Goal: Task Accomplishment & Management: Manage account settings

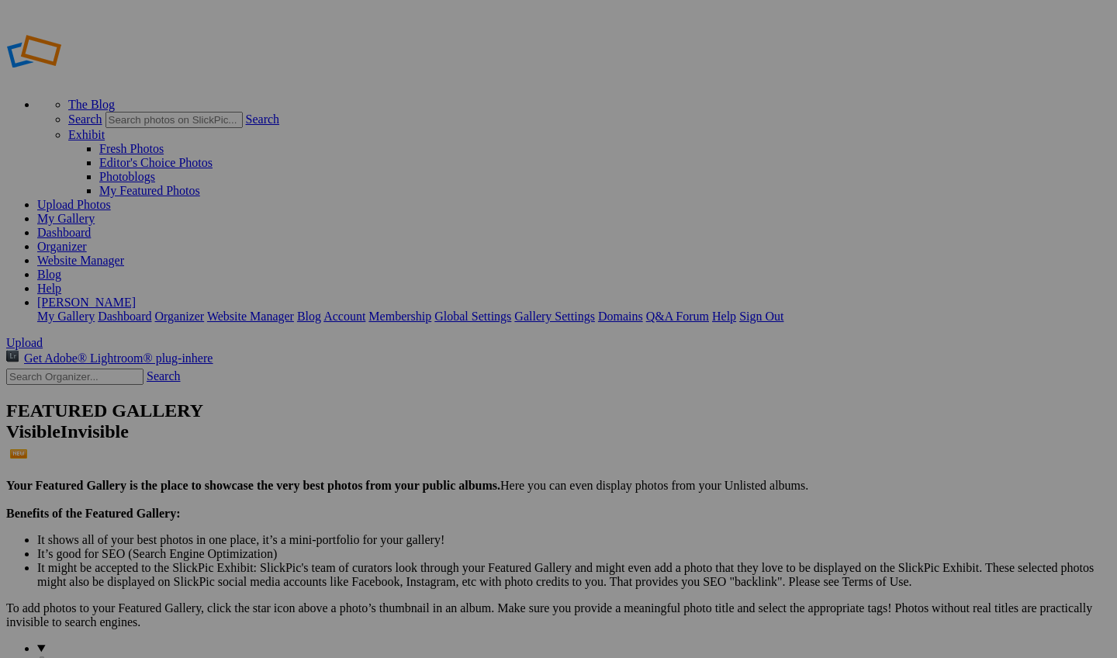
scroll to position [133, 0]
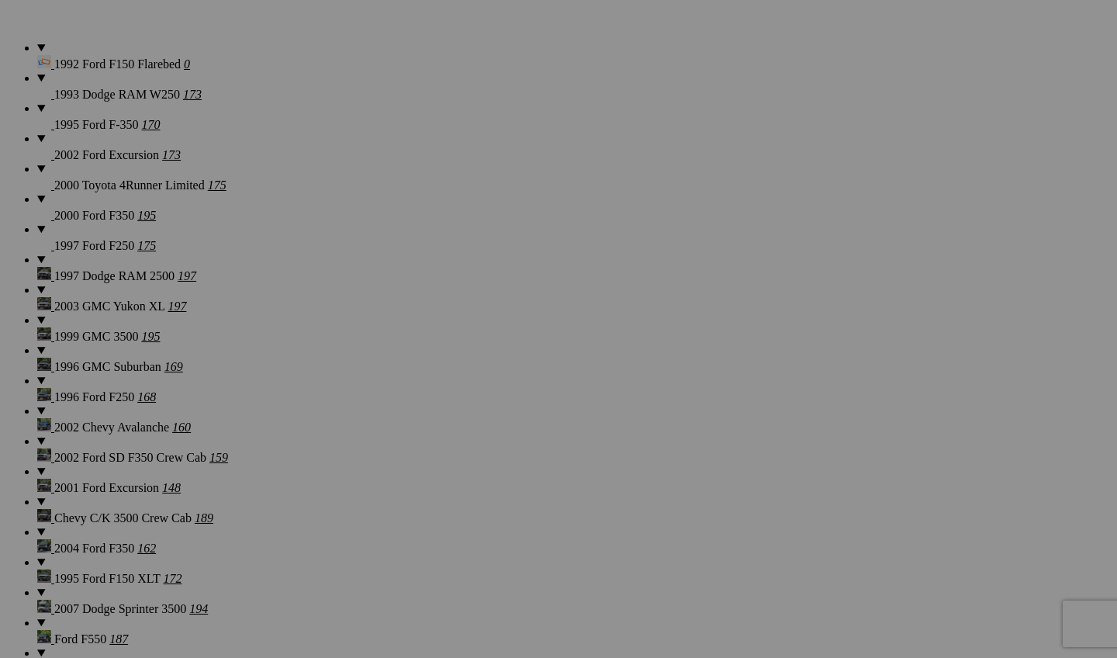
scroll to position [1223, 0]
click at [455, 431] on span "Yes" at bounding box center [446, 430] width 18 height 13
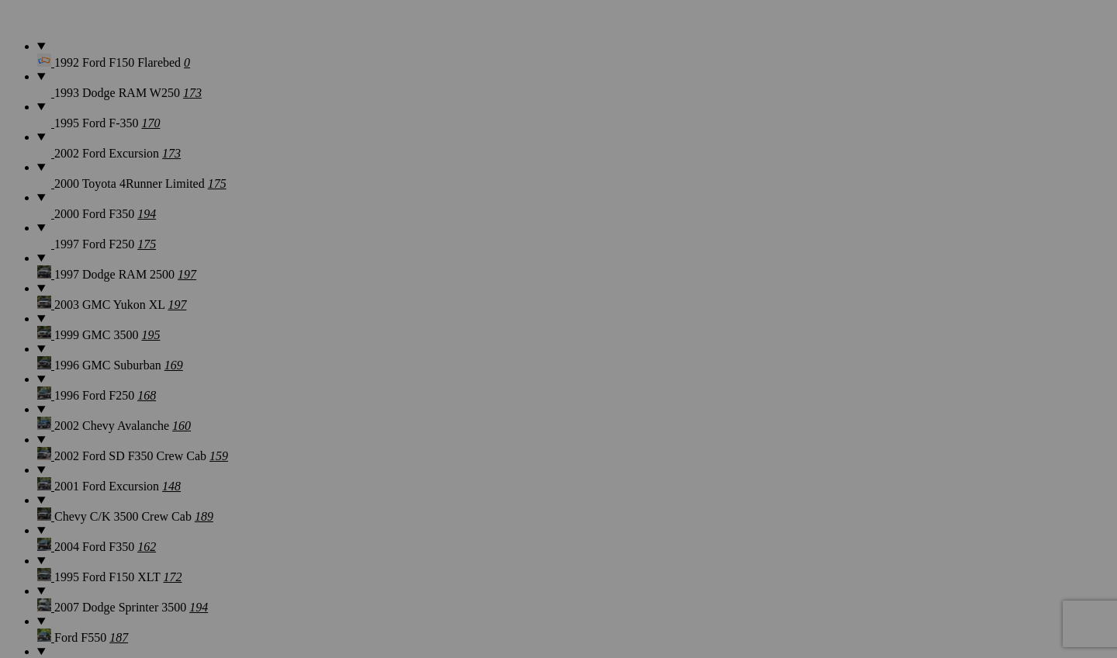
click at [455, 434] on link "Yes" at bounding box center [446, 430] width 18 height 13
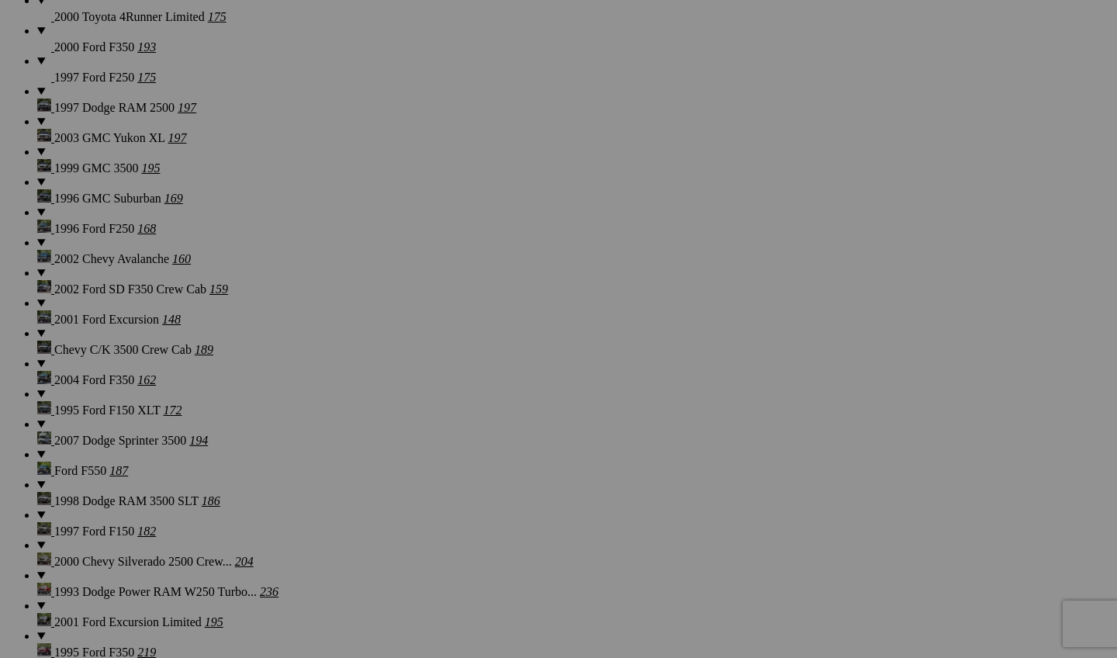
scroll to position [1392, 0]
click at [455, 437] on span "Yes" at bounding box center [446, 430] width 18 height 13
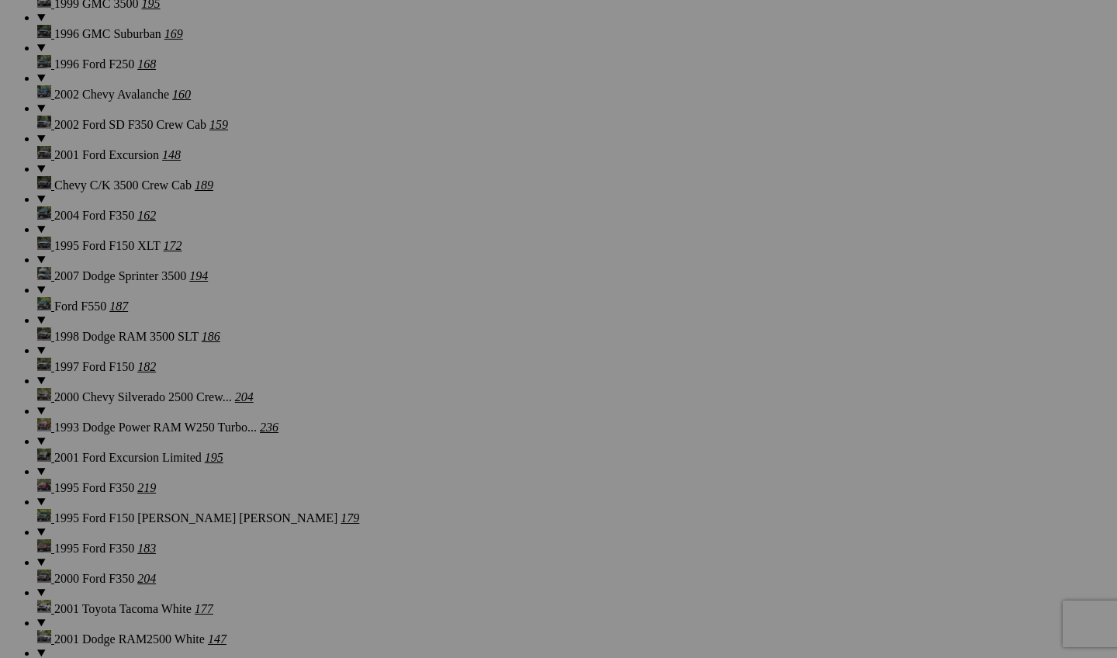
scroll to position [1595, 0]
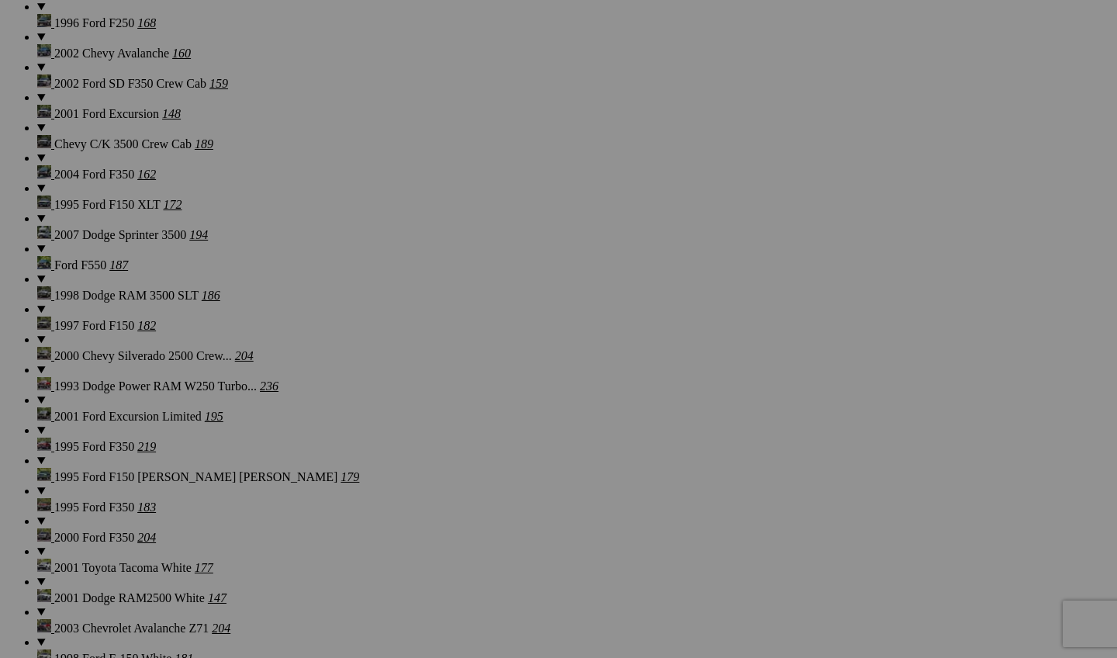
click at [455, 434] on span "Yes" at bounding box center [446, 430] width 18 height 13
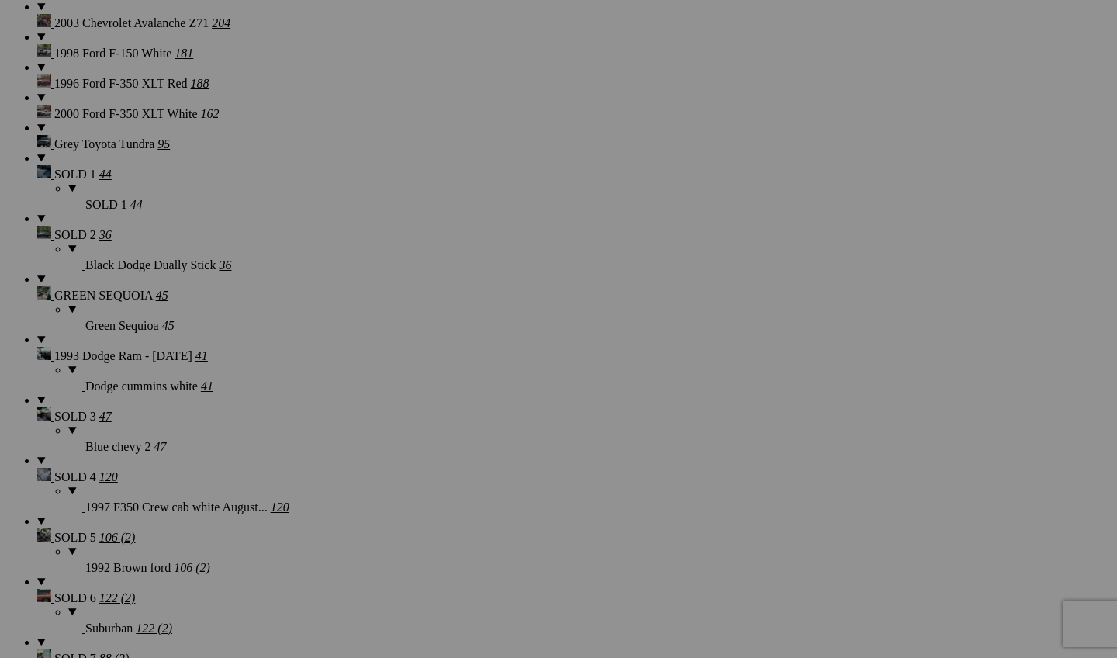
scroll to position [2456, 0]
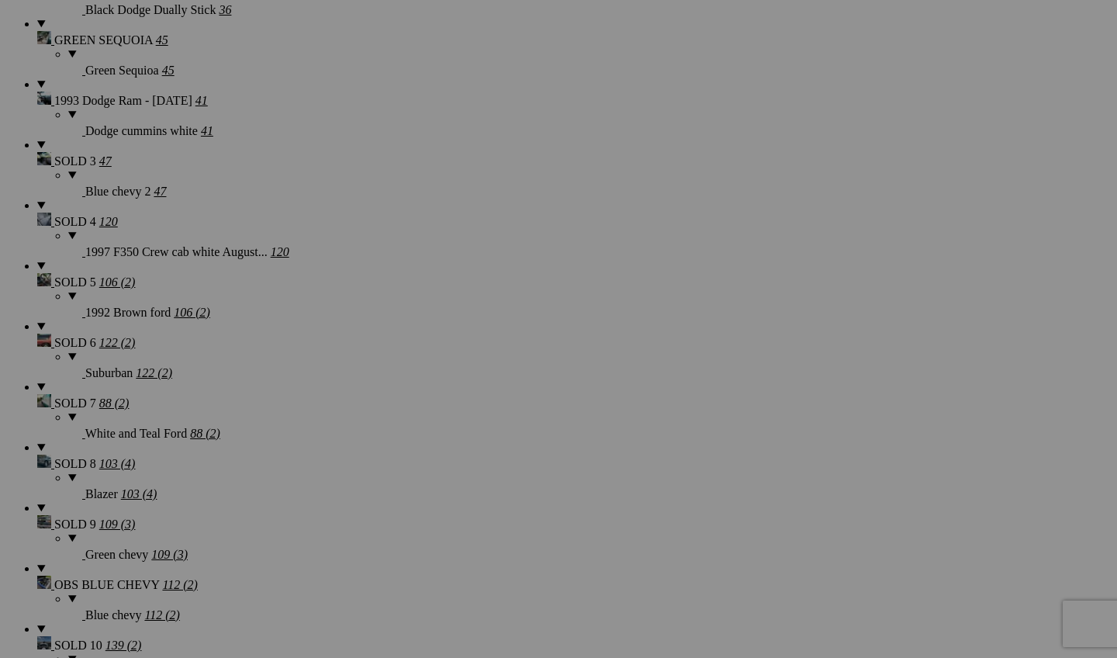
click at [455, 429] on link "Yes" at bounding box center [446, 430] width 18 height 13
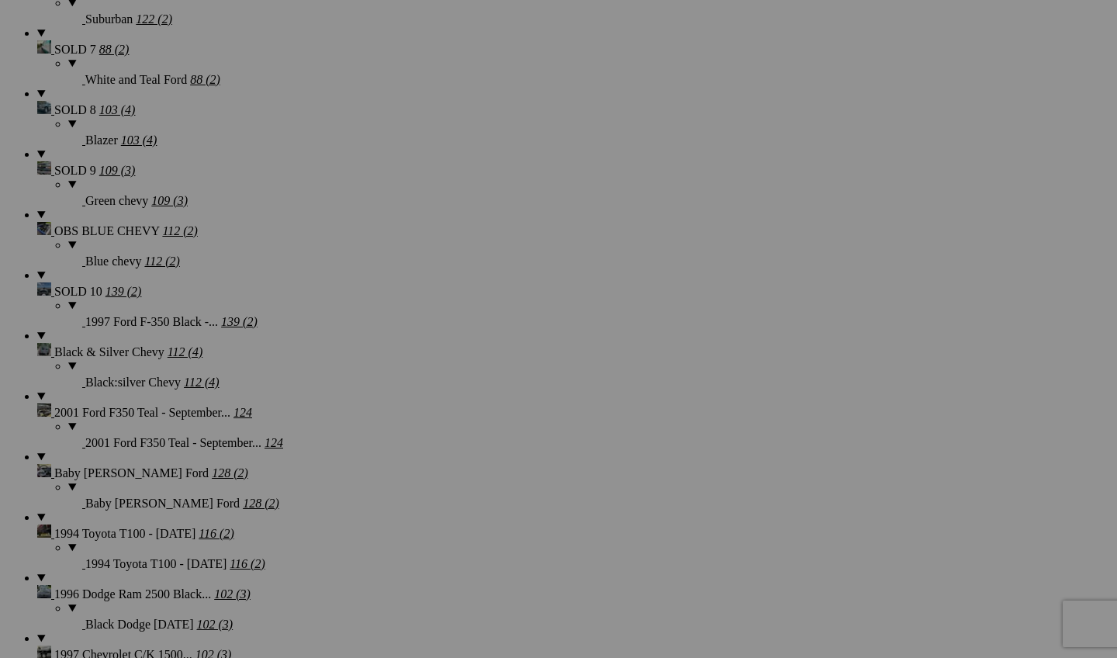
scroll to position [2728, 0]
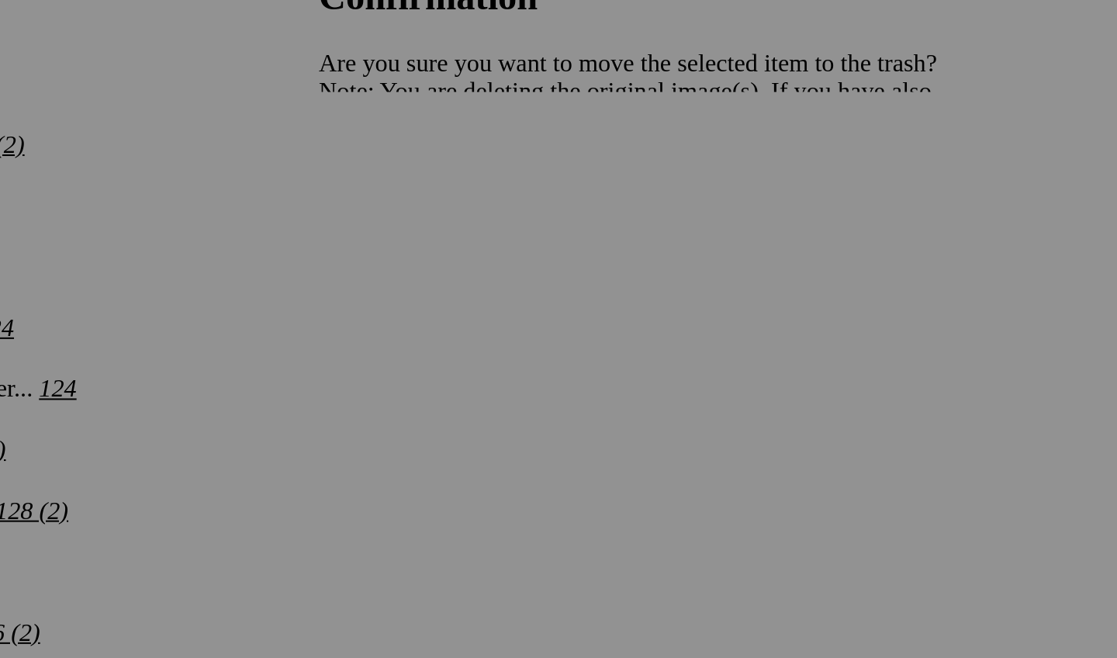
click at [446, 424] on span "Yes" at bounding box center [446, 430] width 18 height 13
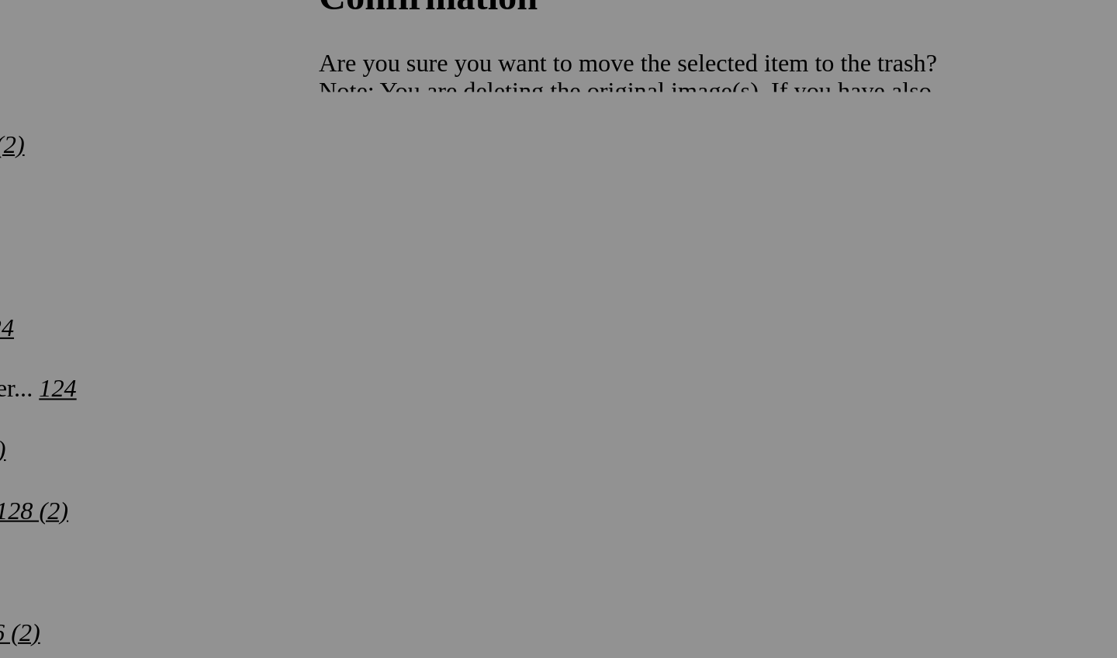
click at [451, 424] on span "Yes" at bounding box center [446, 430] width 18 height 13
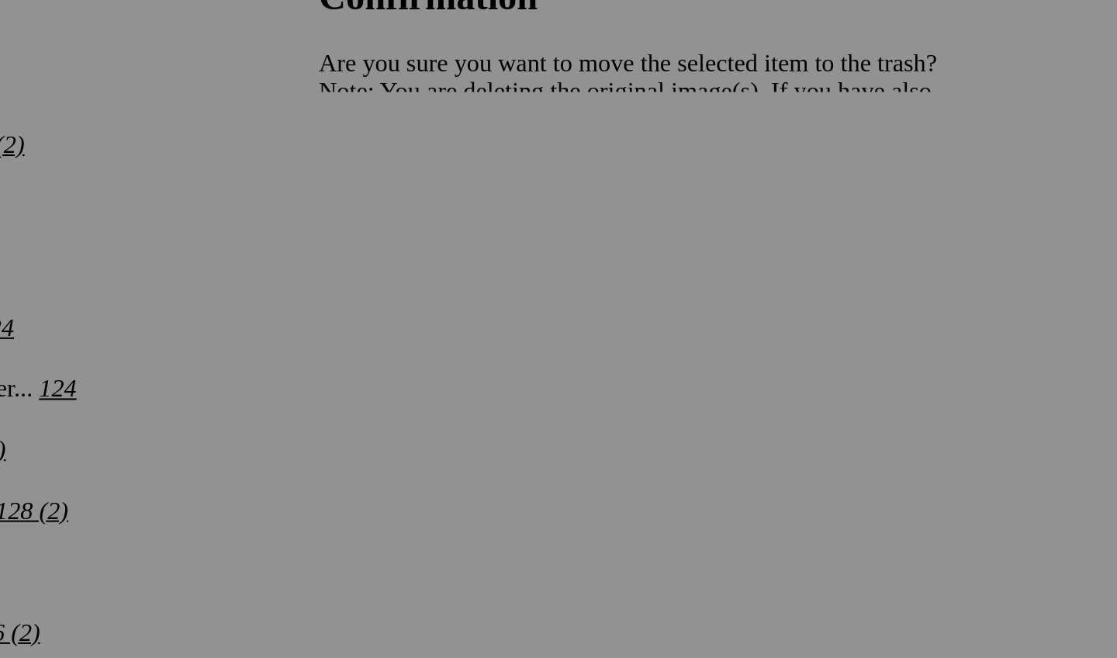
click at [444, 424] on span "Yes" at bounding box center [446, 430] width 18 height 13
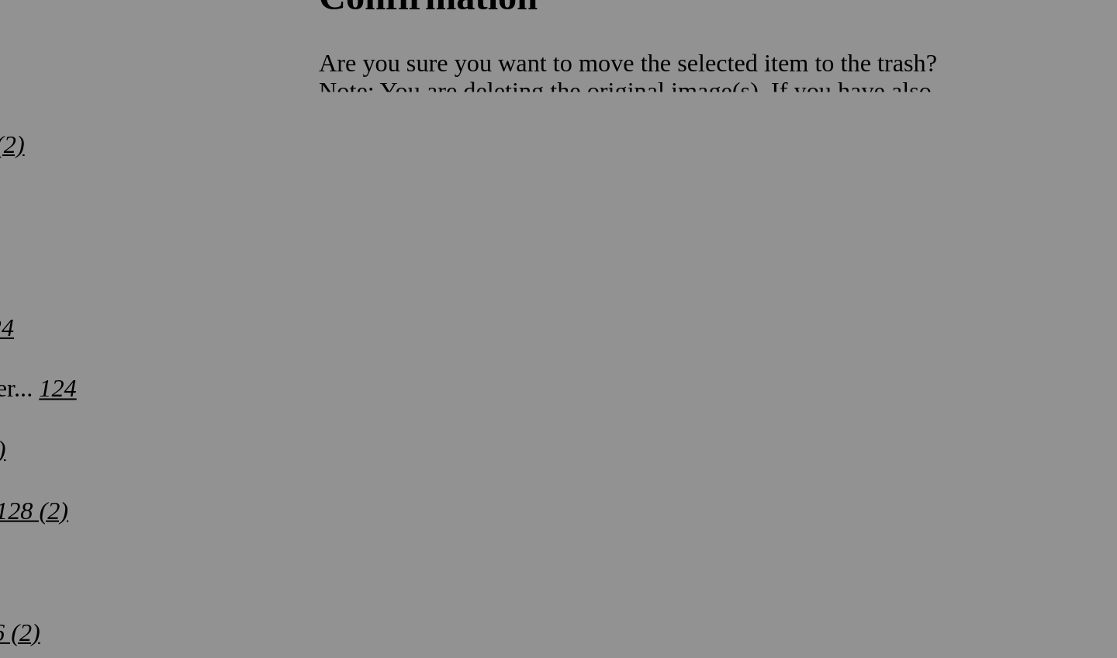
click at [448, 424] on span "Yes" at bounding box center [446, 430] width 18 height 13
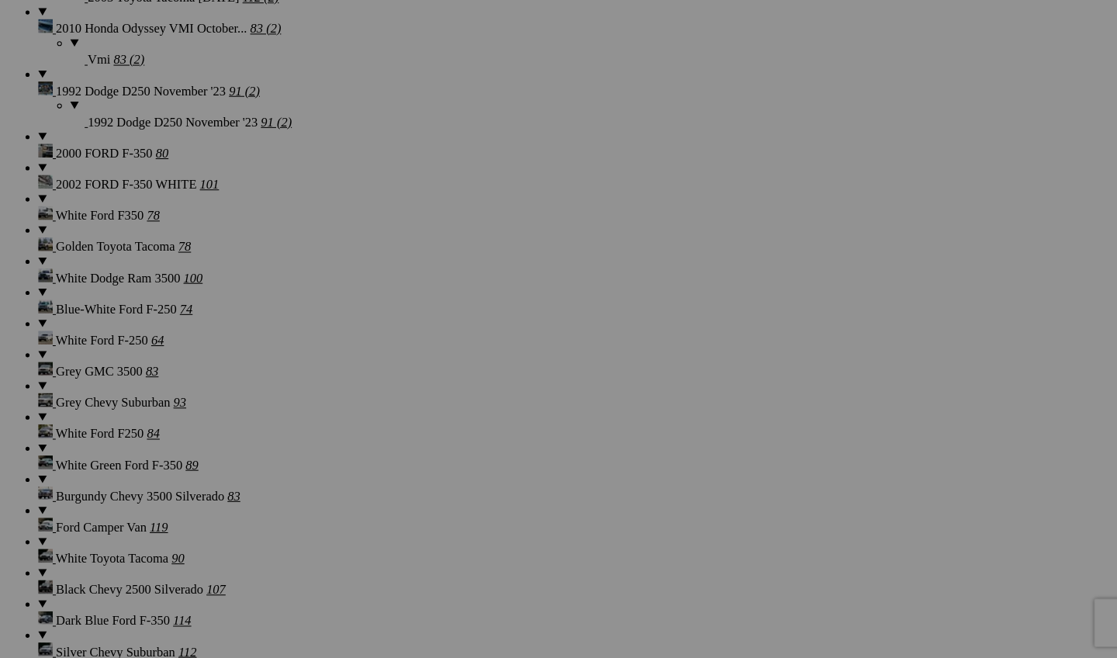
scroll to position [4373, 0]
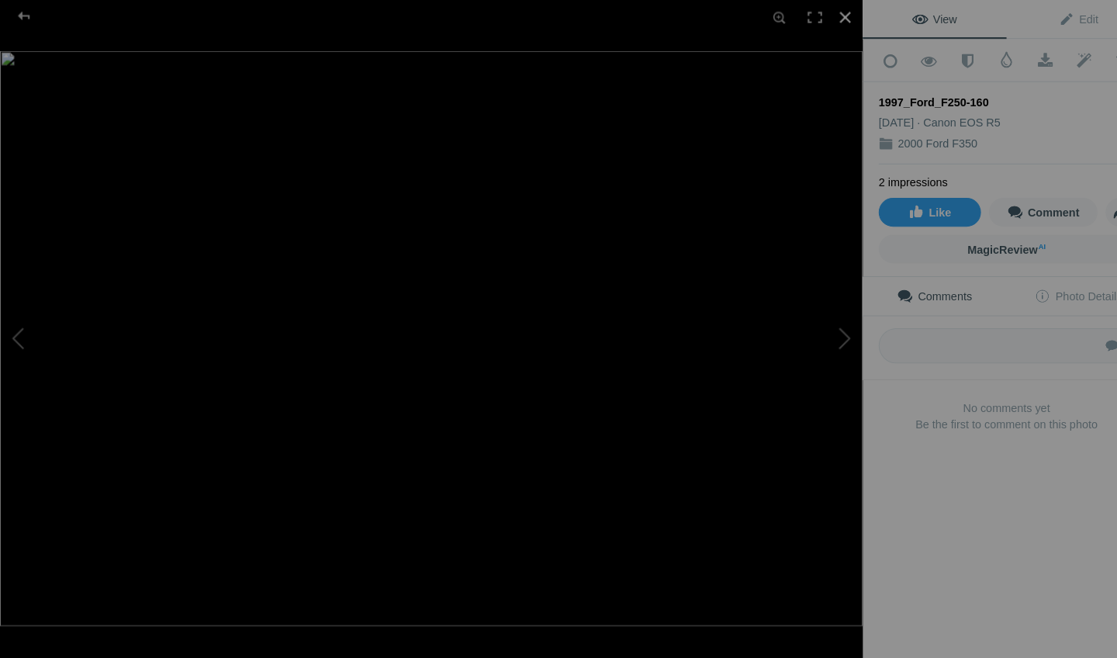
click at [821, 26] on div at bounding box center [821, 17] width 34 height 34
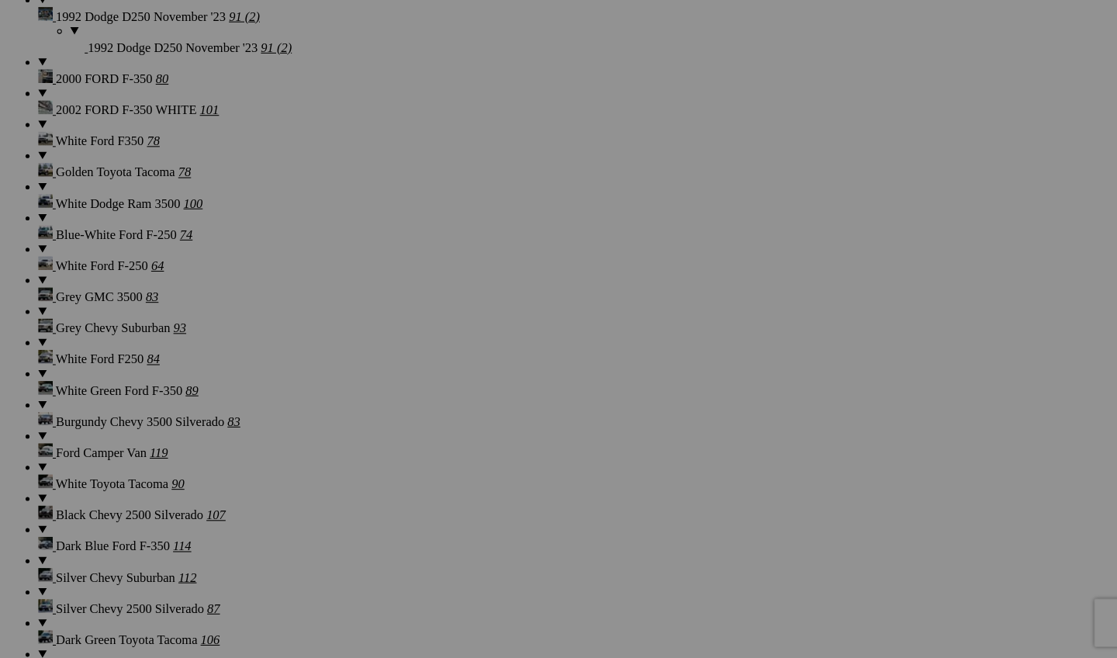
scroll to position [4428, 0]
click at [455, 424] on link "Yes" at bounding box center [446, 430] width 18 height 13
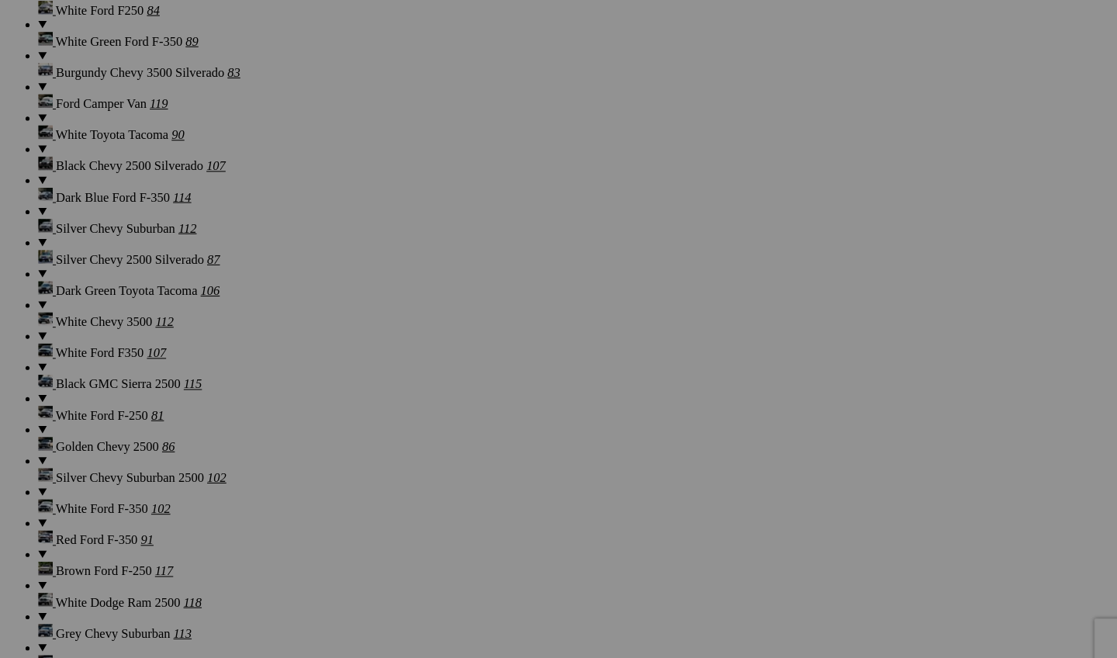
scroll to position [4782, 0]
click at [455, 430] on span "Yes" at bounding box center [446, 430] width 18 height 13
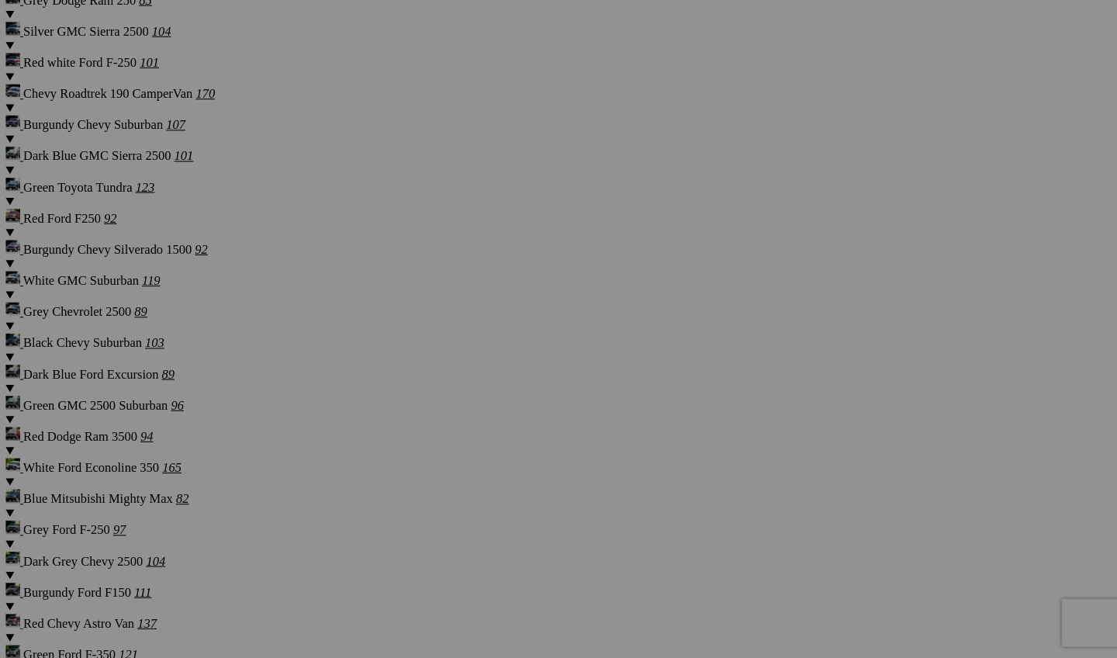
scroll to position [5459, 0]
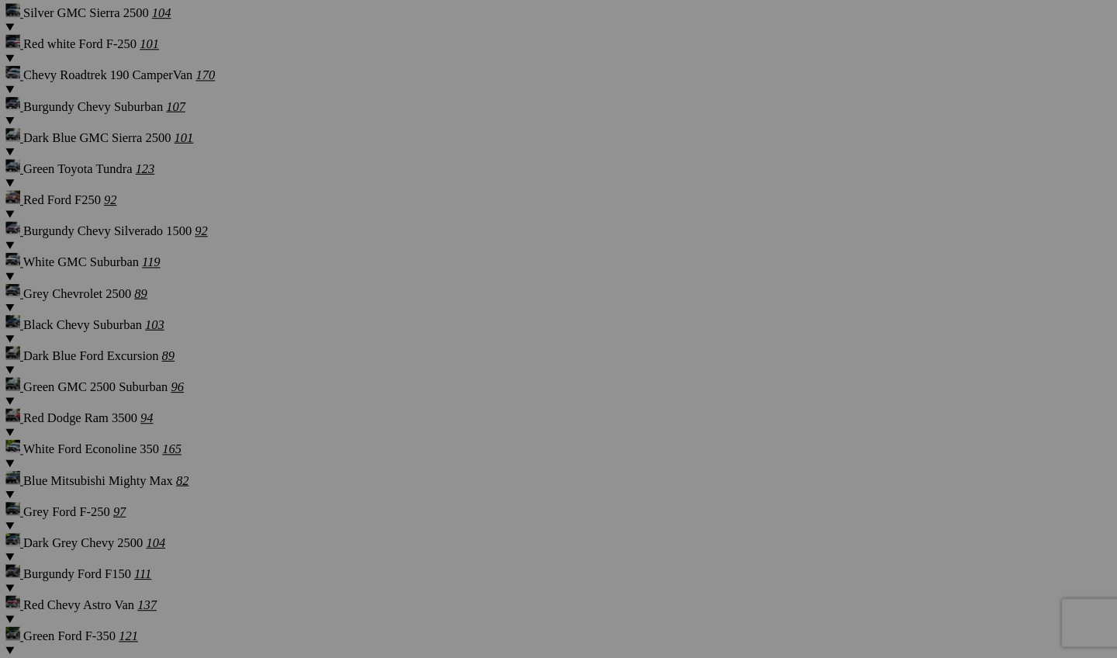
click at [455, 424] on span "Yes" at bounding box center [446, 430] width 18 height 13
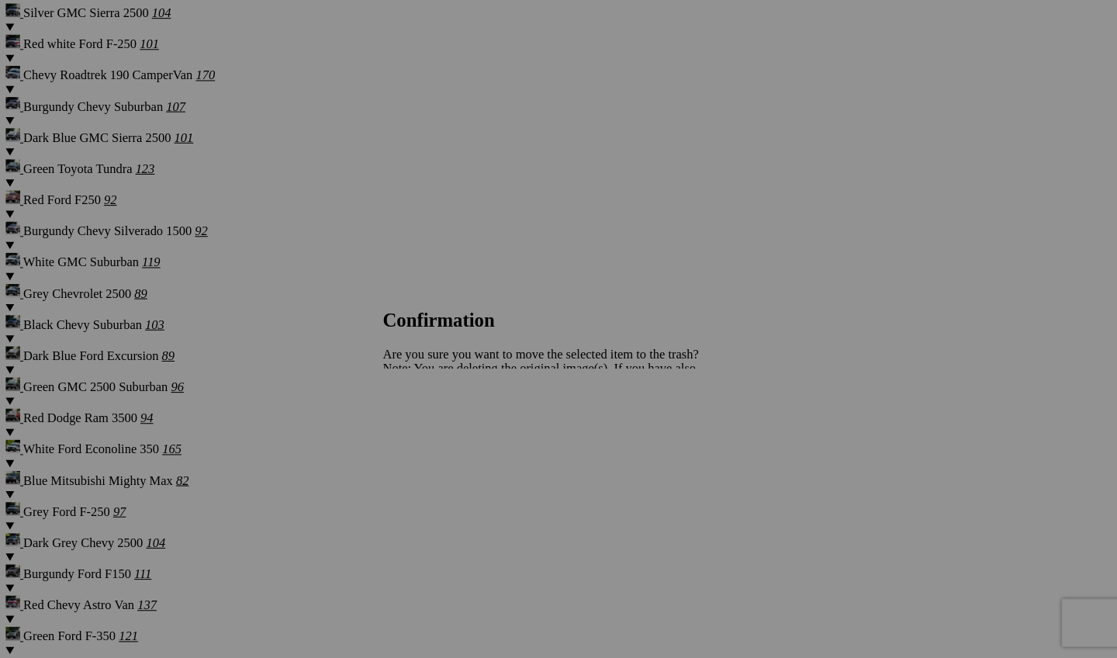
click at [455, 424] on span "Yes" at bounding box center [446, 430] width 18 height 13
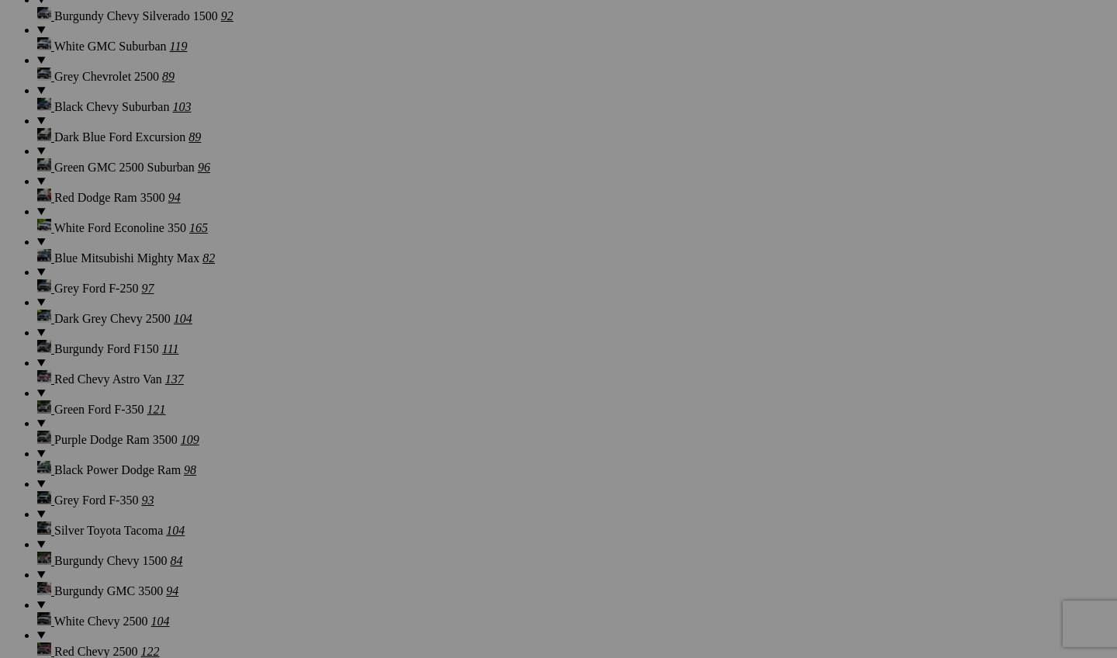
scroll to position [5685, 0]
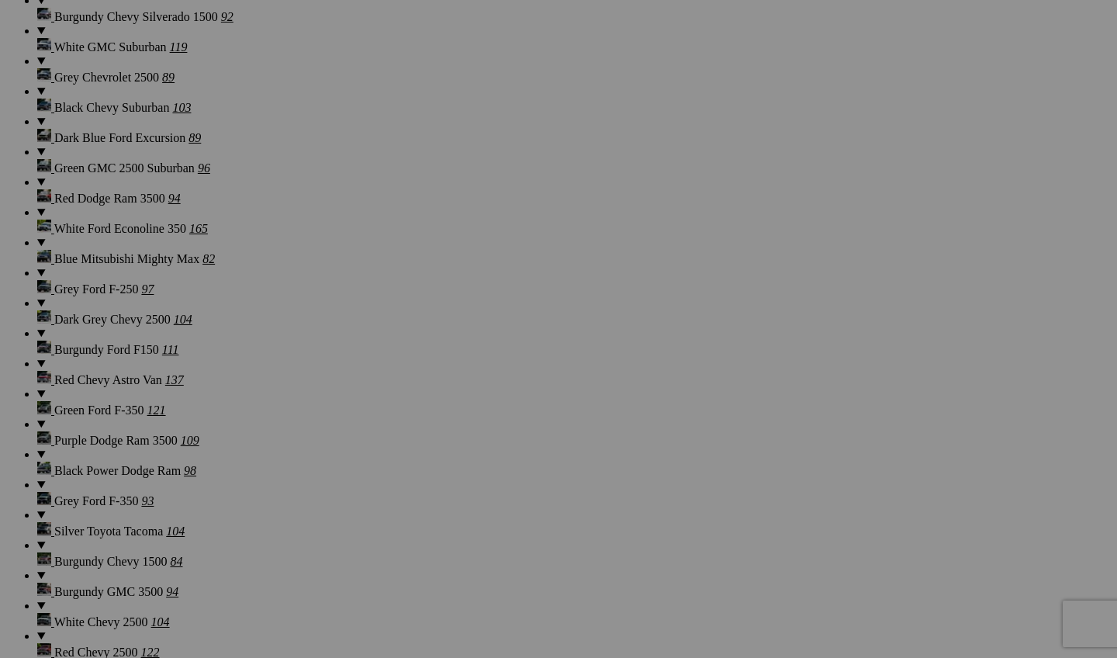
click at [683, 438] on div "Cancel Yes" at bounding box center [558, 431] width 310 height 14
click at [455, 437] on span "Yes" at bounding box center [446, 430] width 18 height 13
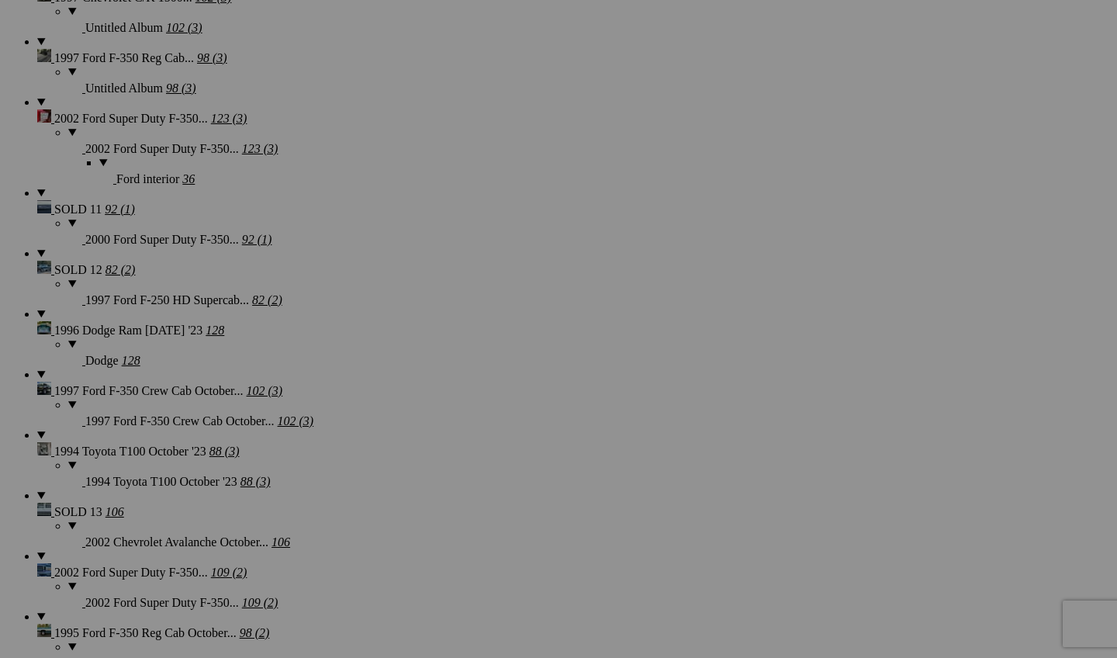
scroll to position [3510, 0]
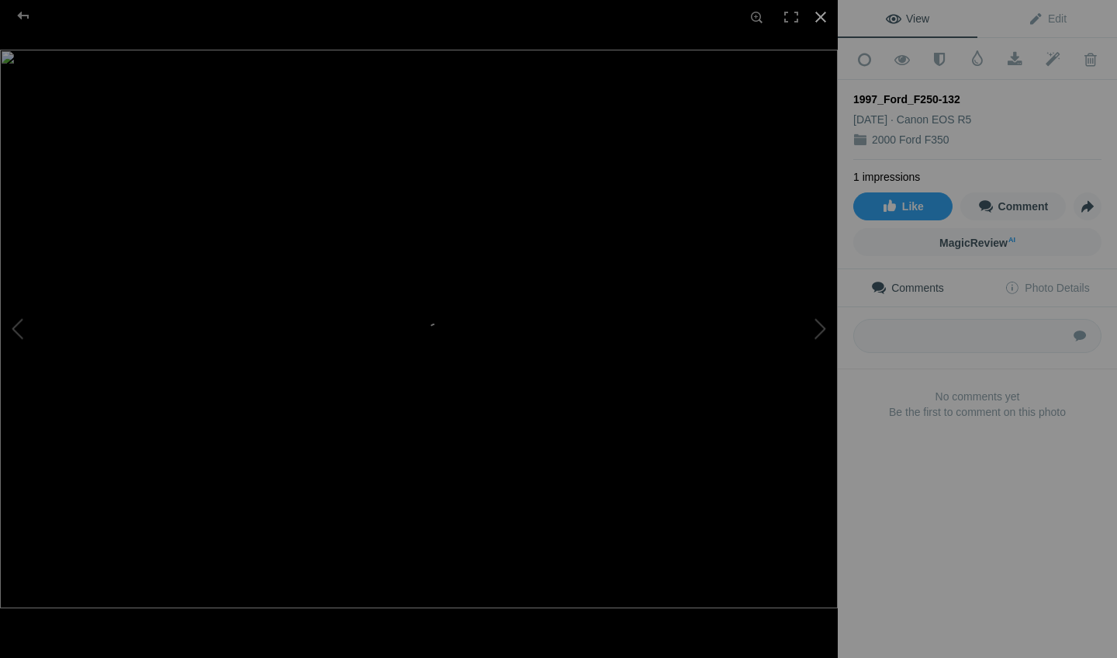
click at [824, 33] on div at bounding box center [821, 17] width 34 height 34
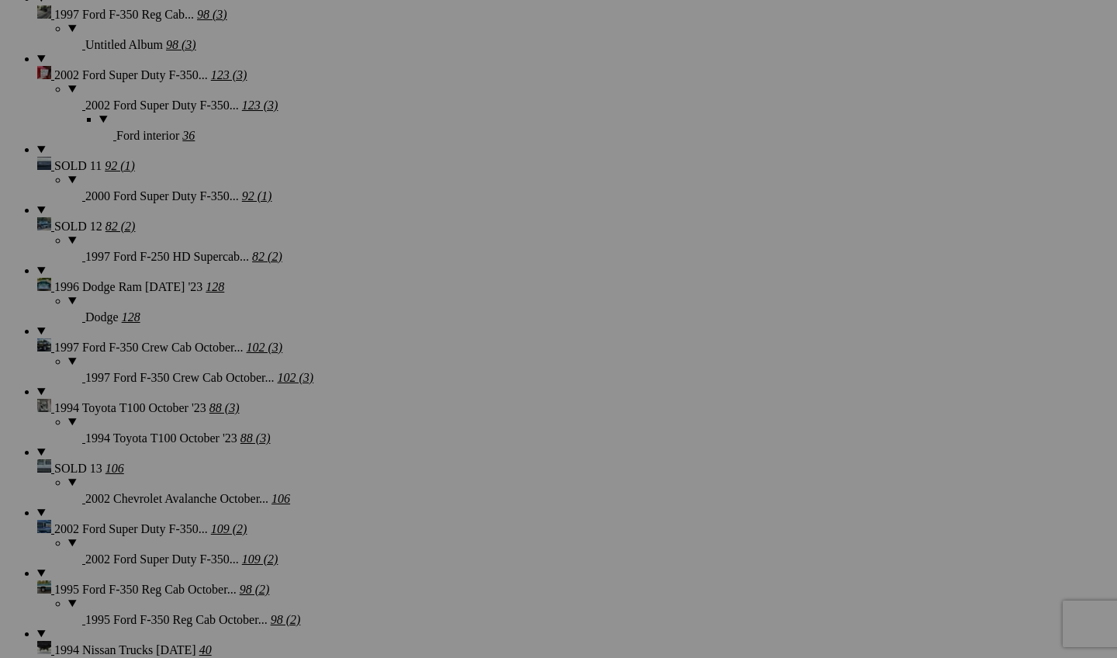
click at [455, 436] on span "Yes" at bounding box center [446, 430] width 18 height 13
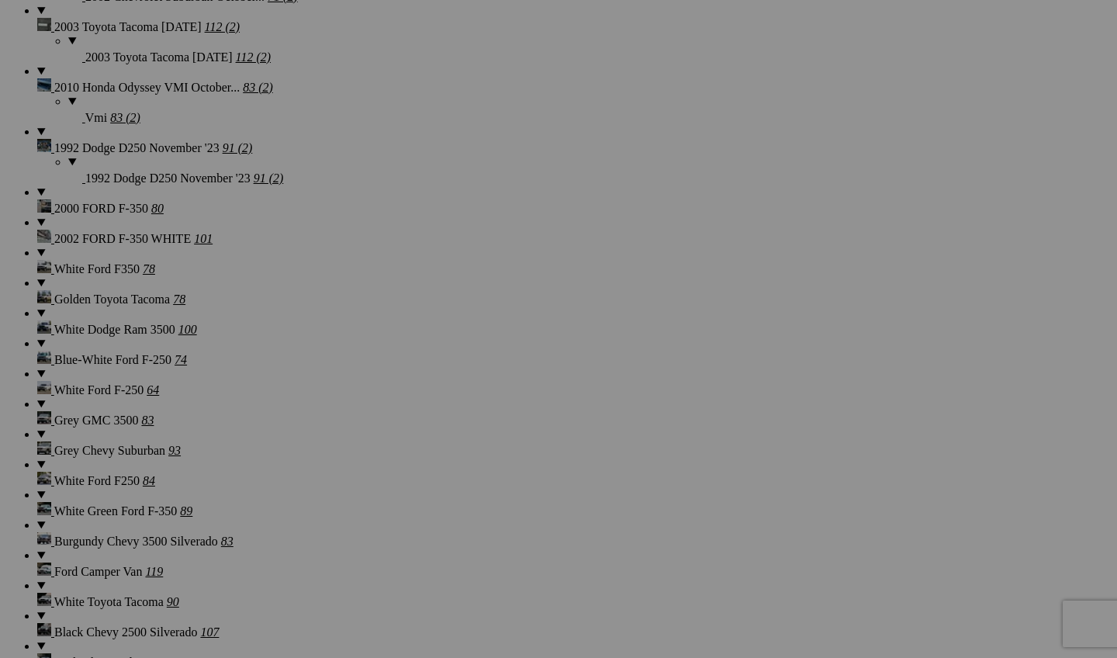
scroll to position [4336, 0]
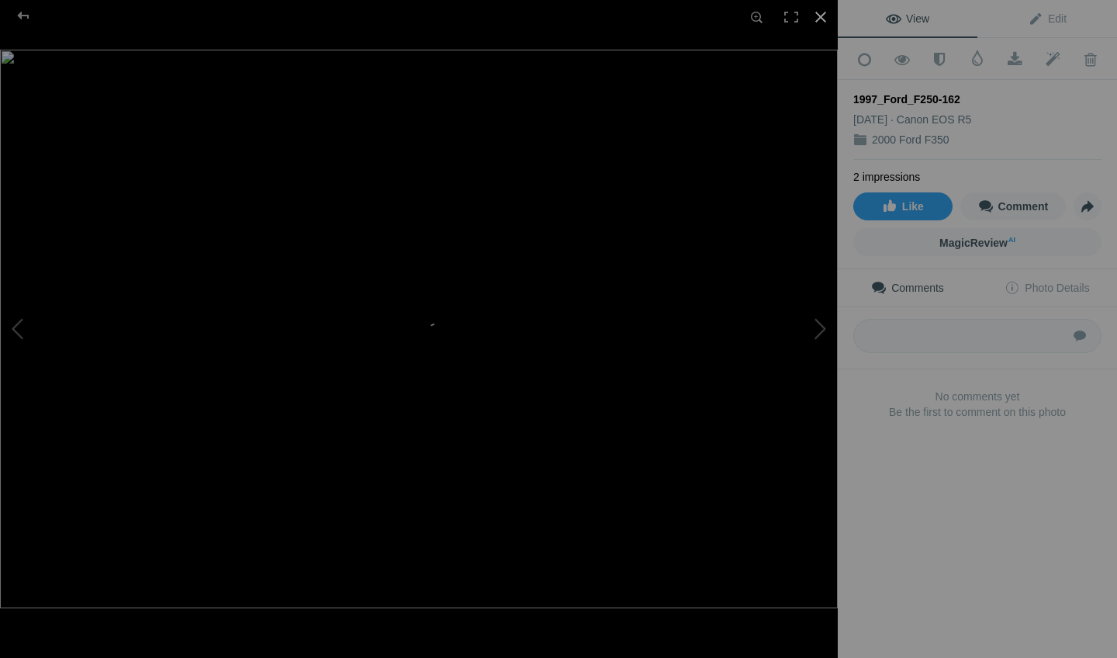
click at [821, 25] on div at bounding box center [821, 17] width 34 height 34
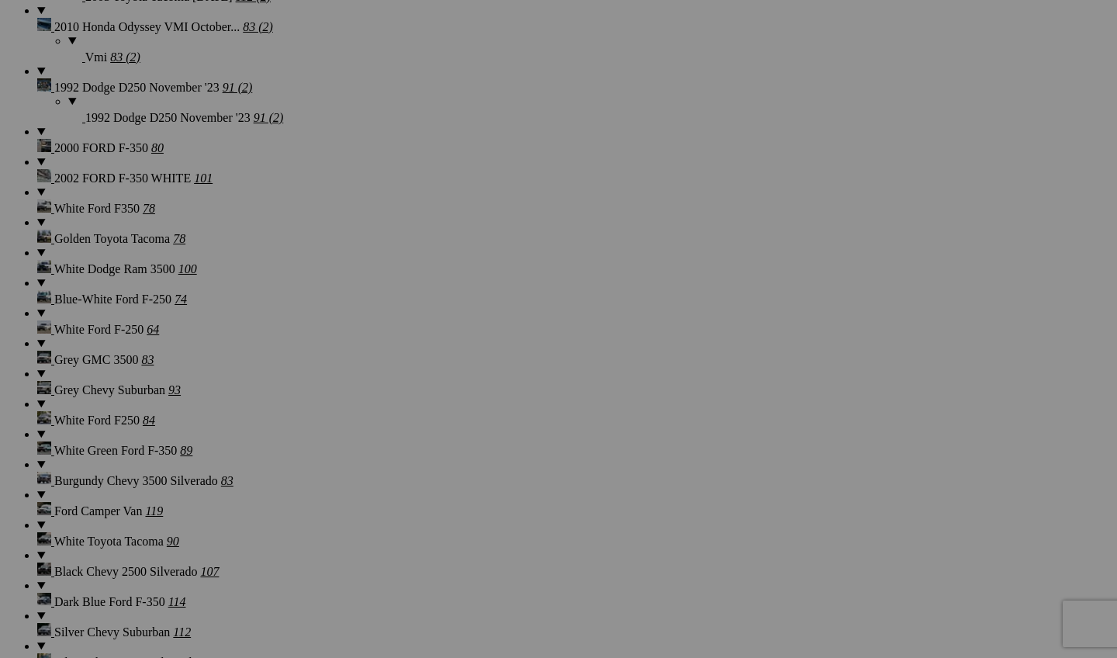
scroll to position [4378, 0]
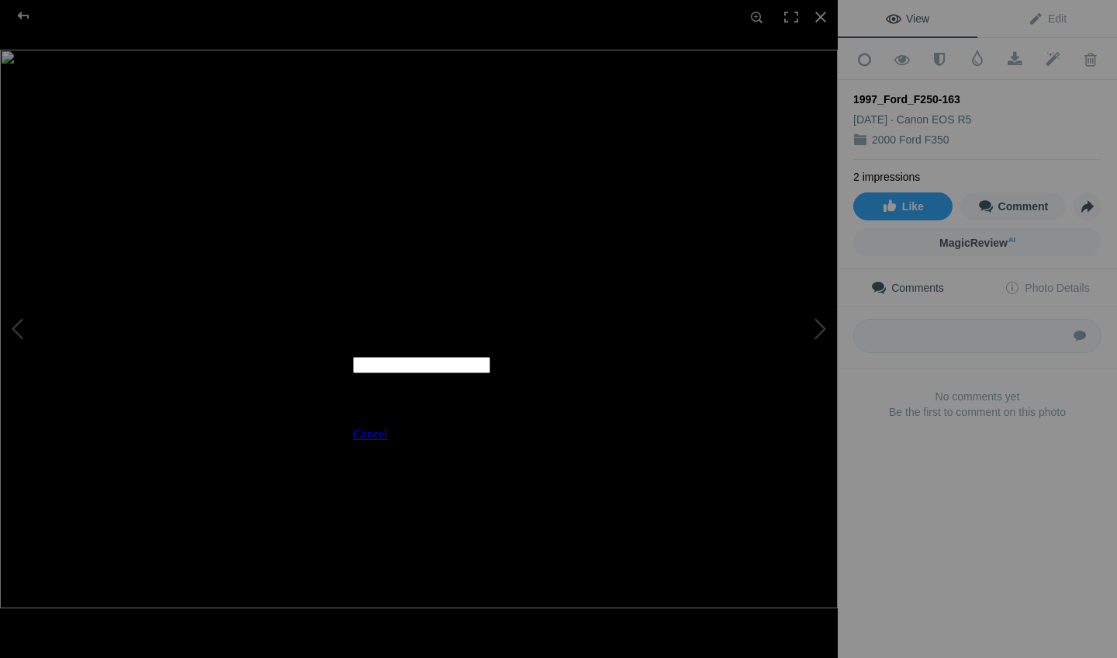
click at [684, 427] on div "Cancel Add" at bounding box center [558, 434] width 411 height 14
click at [387, 427] on span "Cancel" at bounding box center [370, 433] width 34 height 13
click at [821, 33] on div at bounding box center [821, 17] width 34 height 34
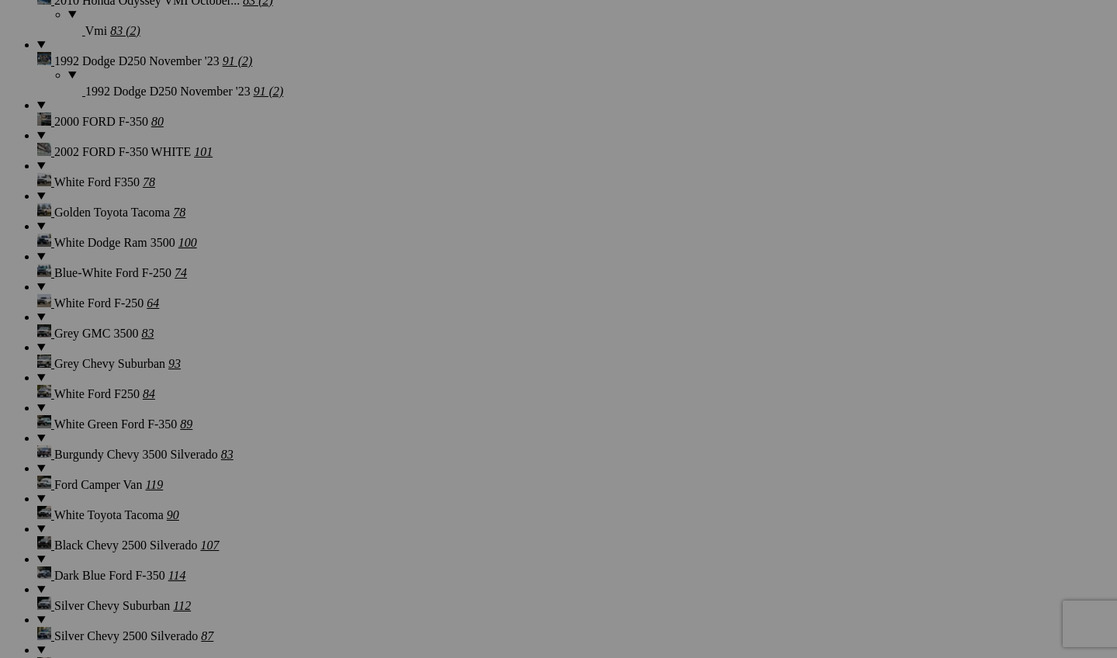
scroll to position [4401, 0]
click at [455, 427] on link "Yes" at bounding box center [446, 430] width 18 height 13
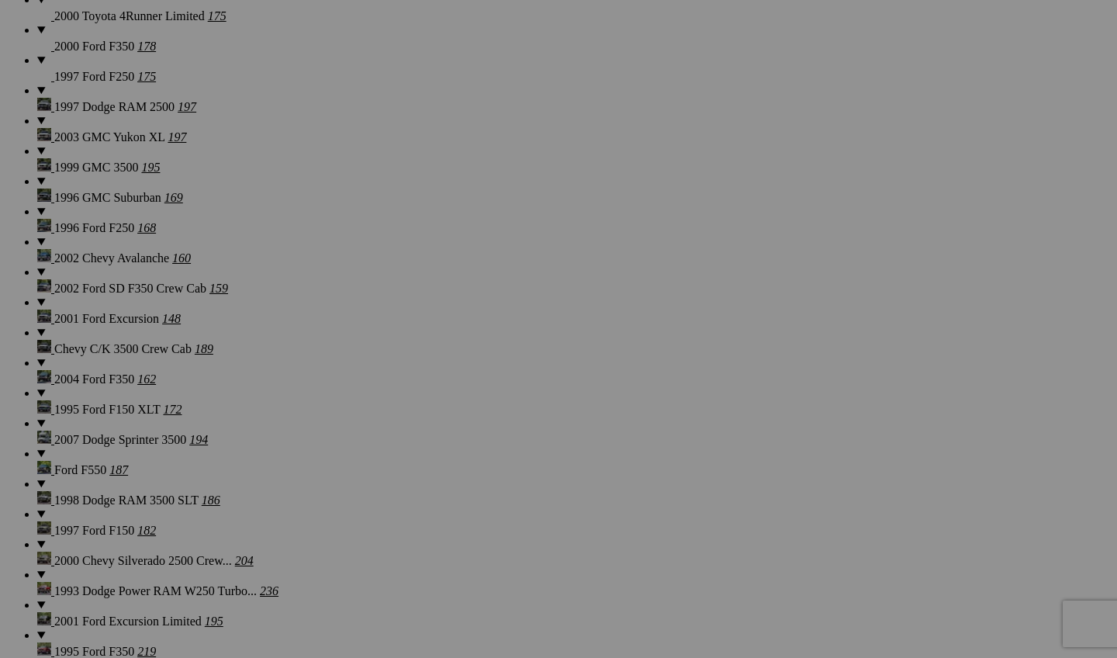
scroll to position [770, 0]
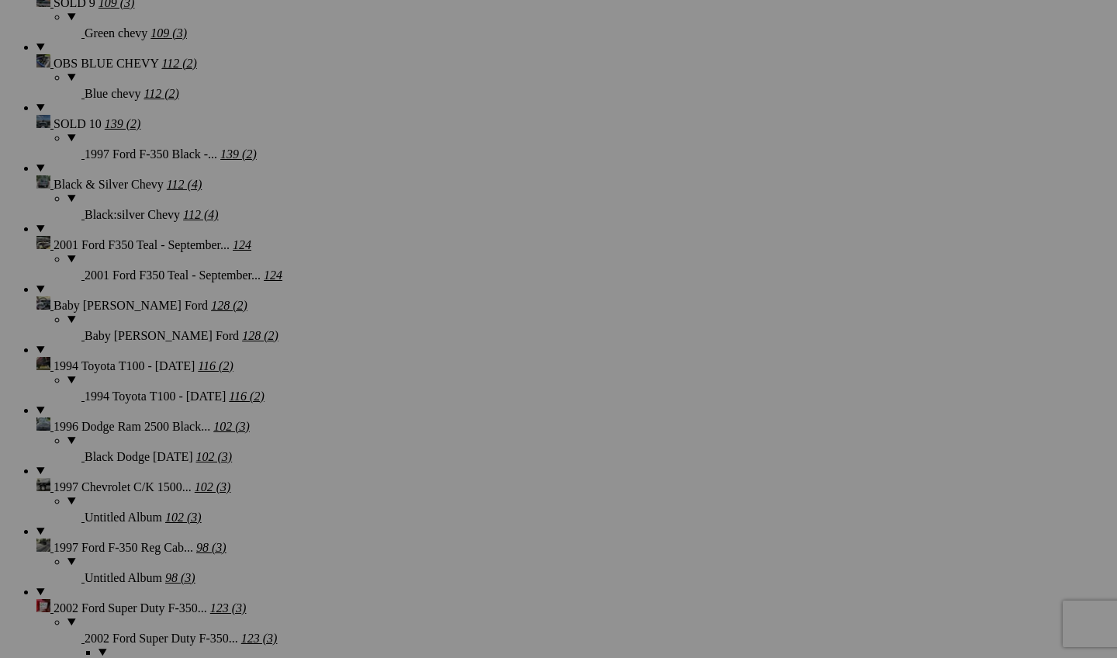
scroll to position [2977, 0]
click at [714, 427] on div "Cancel Yes" at bounding box center [558, 431] width 310 height 14
click at [455, 427] on span "Yes" at bounding box center [446, 430] width 18 height 13
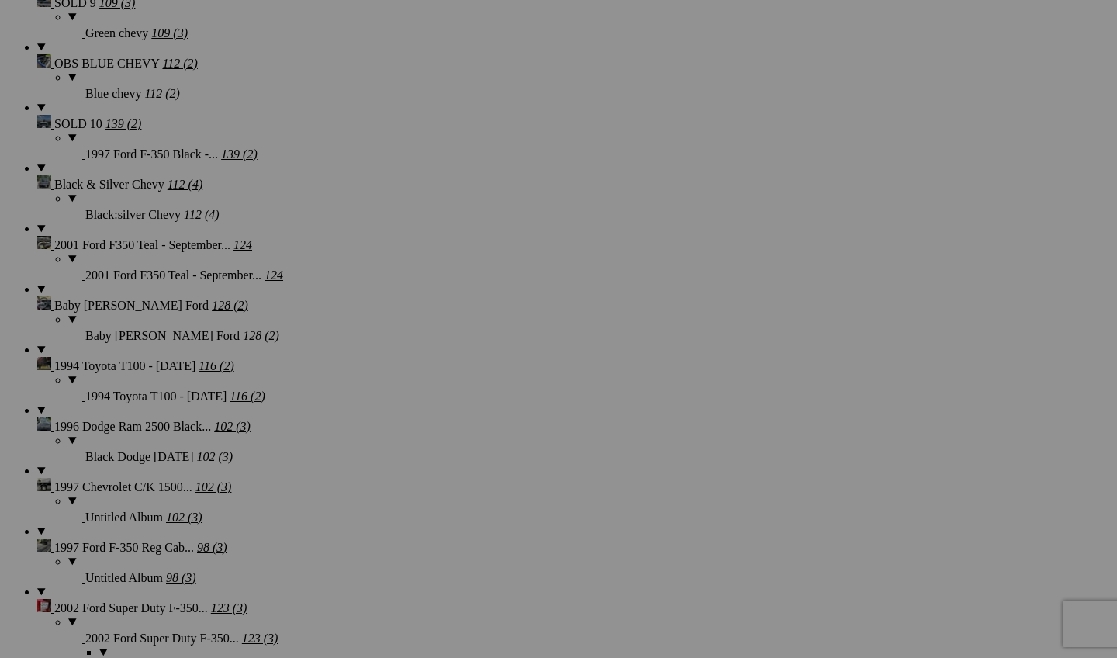
click at [455, 429] on link "Yes" at bounding box center [446, 430] width 18 height 13
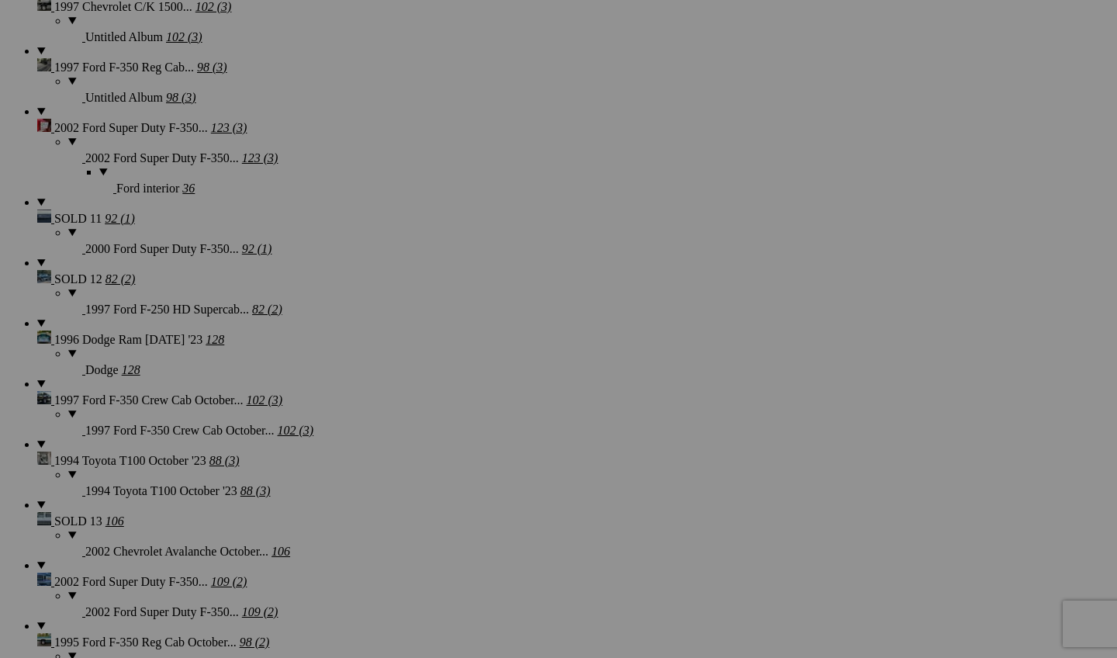
scroll to position [3444, 0]
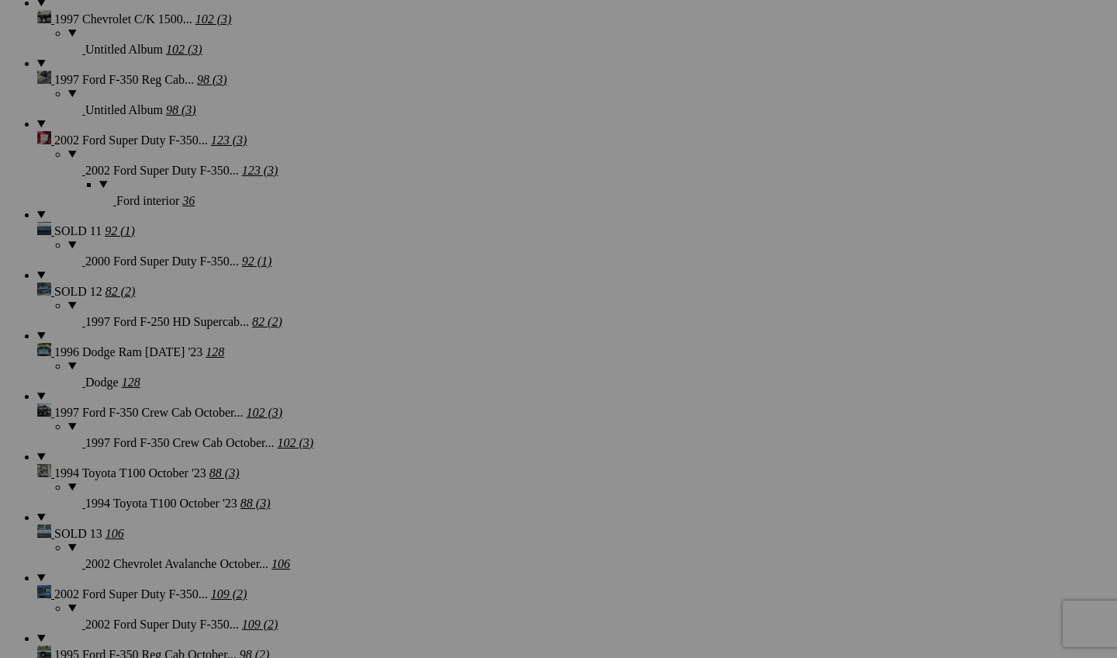
click at [455, 431] on link "Yes" at bounding box center [446, 430] width 18 height 13
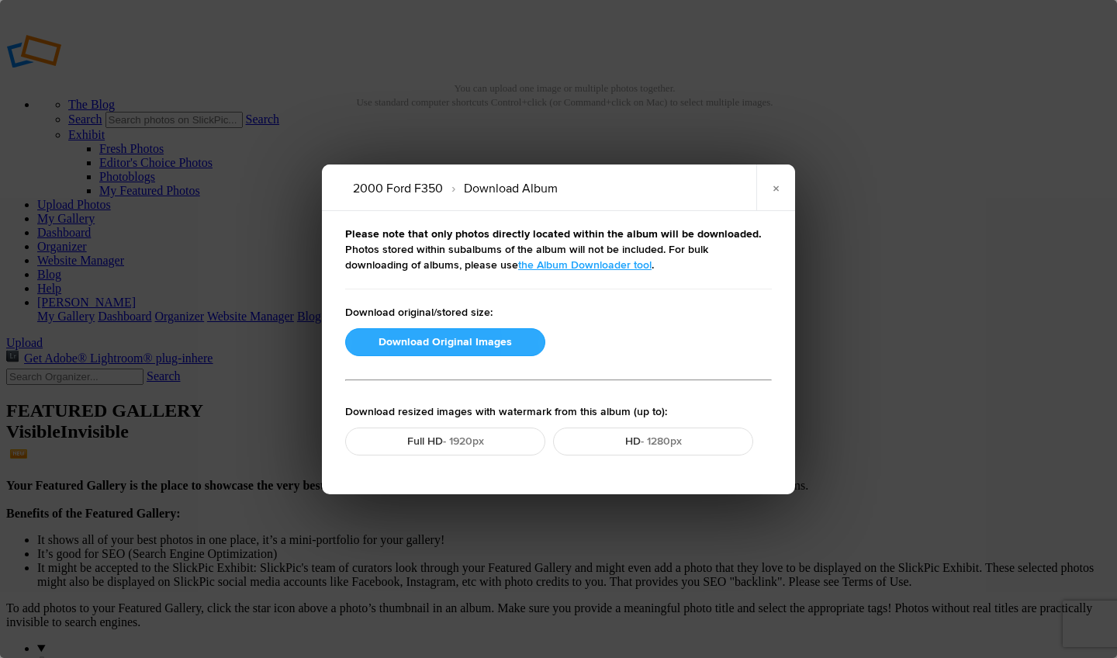
click at [466, 344] on button "Download Original Images" at bounding box center [445, 342] width 200 height 28
